Goal: Transaction & Acquisition: Register for event/course

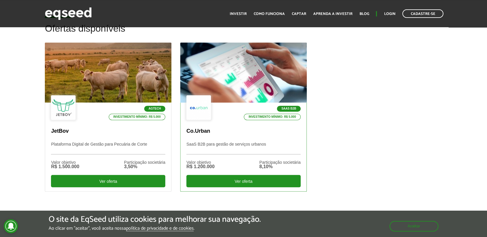
scroll to position [167, 0]
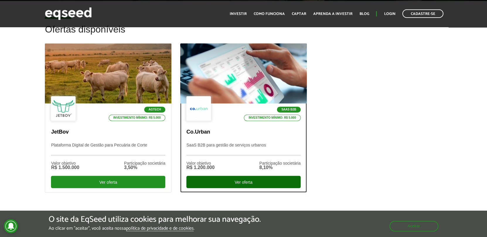
click at [231, 183] on div "Ver oferta" at bounding box center [243, 182] width 114 height 12
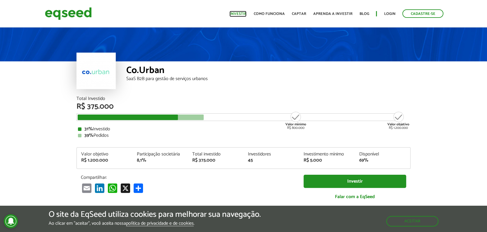
click at [241, 13] on link "Investir" at bounding box center [237, 14] width 17 height 4
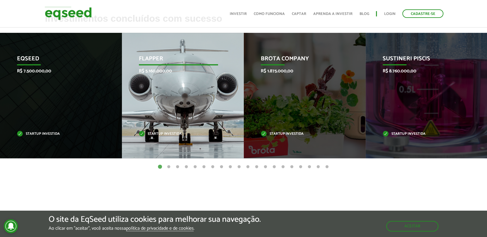
scroll to position [272, 0]
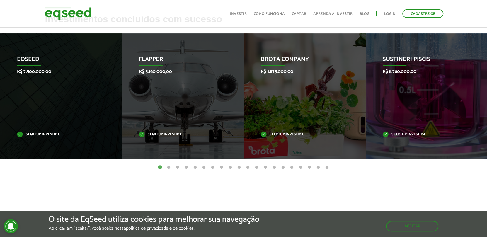
click at [168, 167] on button "2" at bounding box center [169, 168] width 6 height 6
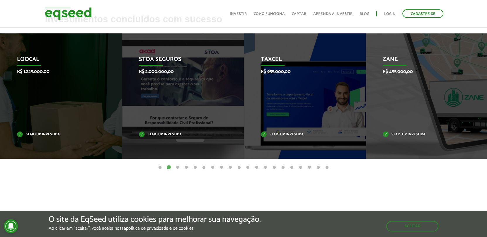
click at [177, 167] on button "3" at bounding box center [177, 168] width 6 height 6
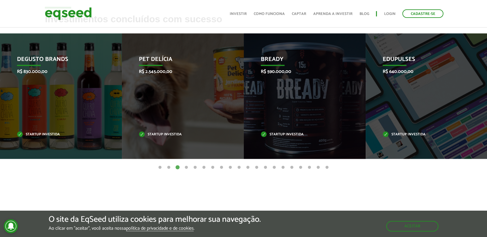
click at [186, 166] on button "4" at bounding box center [186, 168] width 6 height 6
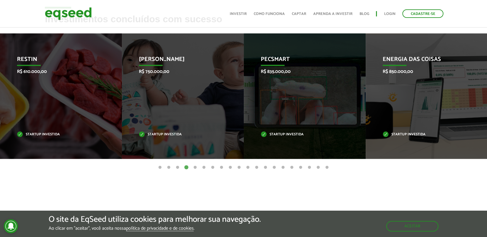
click at [194, 167] on button "5" at bounding box center [195, 168] width 6 height 6
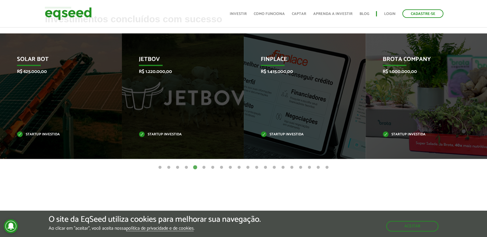
click at [203, 166] on button "6" at bounding box center [204, 168] width 6 height 6
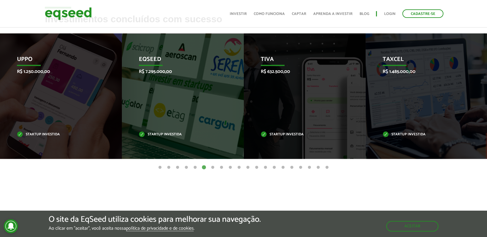
click at [213, 165] on button "7" at bounding box center [213, 168] width 6 height 6
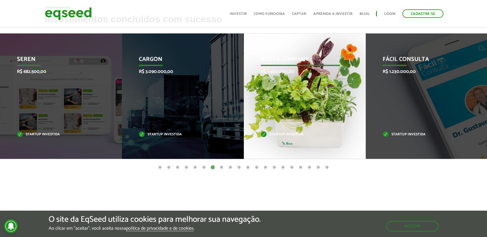
click at [282, 100] on div "Brota Company R$ 1.500.000,00 Startup investida" at bounding box center [300, 95] width 113 height 125
click at [270, 134] on p "Startup investida" at bounding box center [300, 134] width 79 height 3
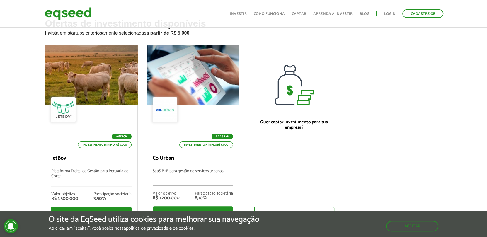
scroll to position [0, 0]
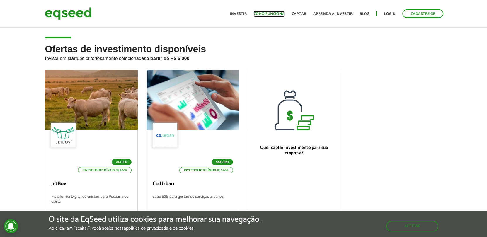
click at [267, 16] on link "Como funciona" at bounding box center [268, 14] width 31 height 4
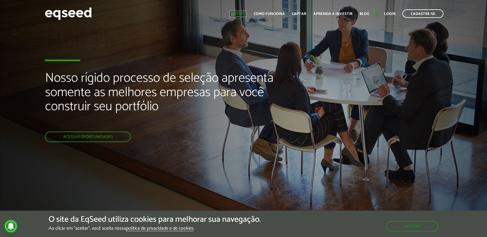
click at [239, 14] on link "Investir" at bounding box center [237, 14] width 17 height 4
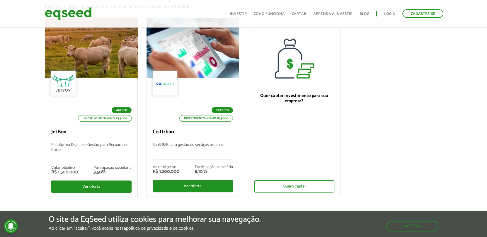
scroll to position [52, 0]
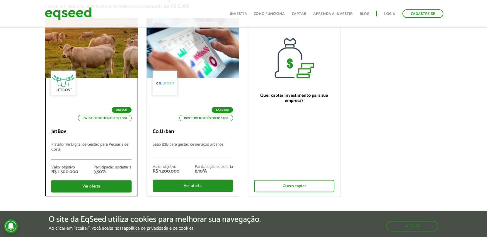
click at [94, 87] on div "Agtech Investimento mínimo: R$ 5.000" at bounding box center [91, 96] width 80 height 51
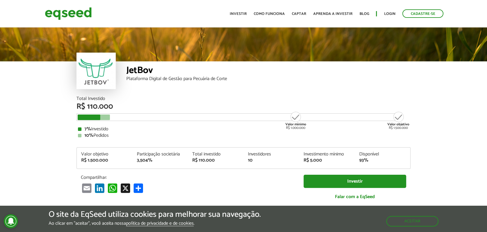
scroll to position [708, 0]
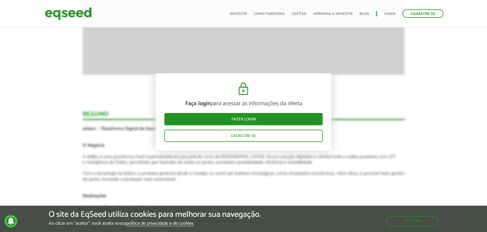
scroll to position [995, 0]
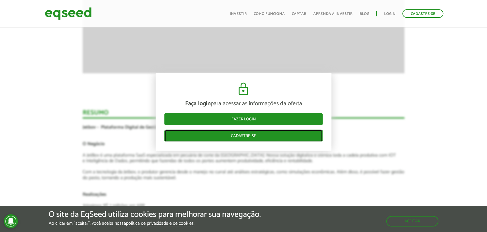
click at [221, 137] on link "Cadastre-se" at bounding box center [243, 136] width 158 height 12
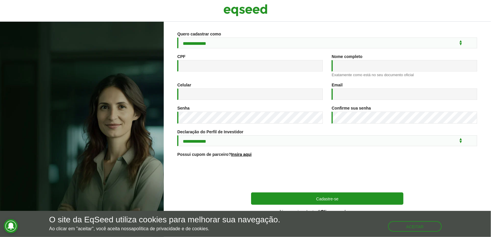
scroll to position [62, 0]
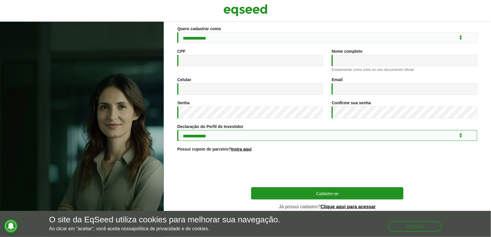
drag, startPoint x: 0, startPoint y: 0, endPoint x: 221, endPoint y: 137, distance: 259.6
click at [221, 137] on select "**********" at bounding box center [327, 135] width 300 height 11
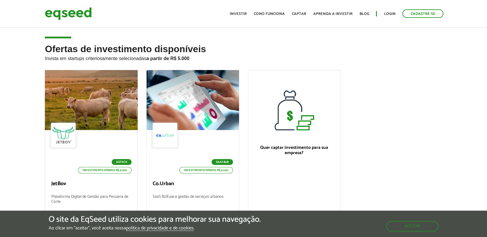
scroll to position [52, 0]
